Goal: Check status: Check status

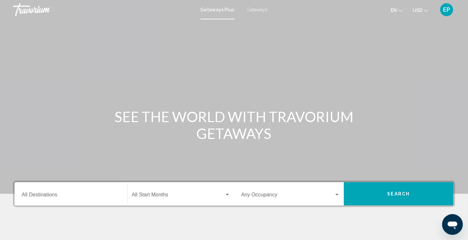
click at [445, 11] on span "EP" at bounding box center [446, 9] width 7 height 6
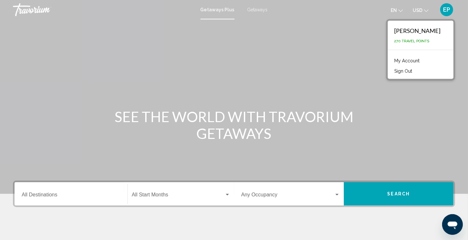
click at [423, 62] on link "My Account" at bounding box center [407, 61] width 32 height 8
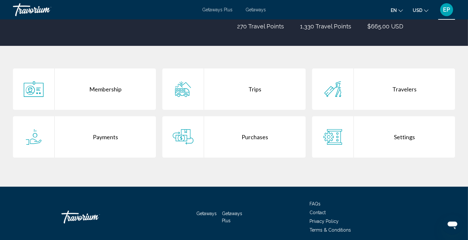
scroll to position [100, 0]
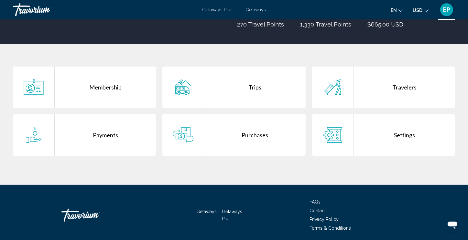
click at [269, 90] on div "Trips" at bounding box center [254, 87] width 101 height 41
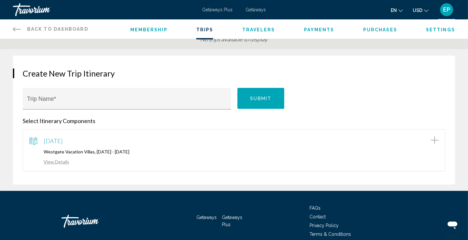
scroll to position [41, 0]
click at [59, 160] on link "View Details" at bounding box center [49, 161] width 40 height 5
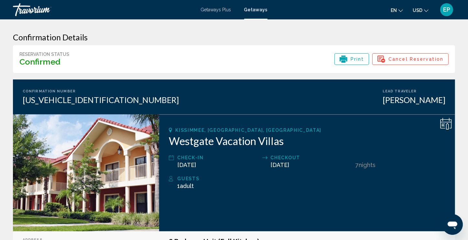
click at [361, 59] on span "Print" at bounding box center [357, 59] width 14 height 11
